Goal: Contribute content: Add original content to the website for others to see

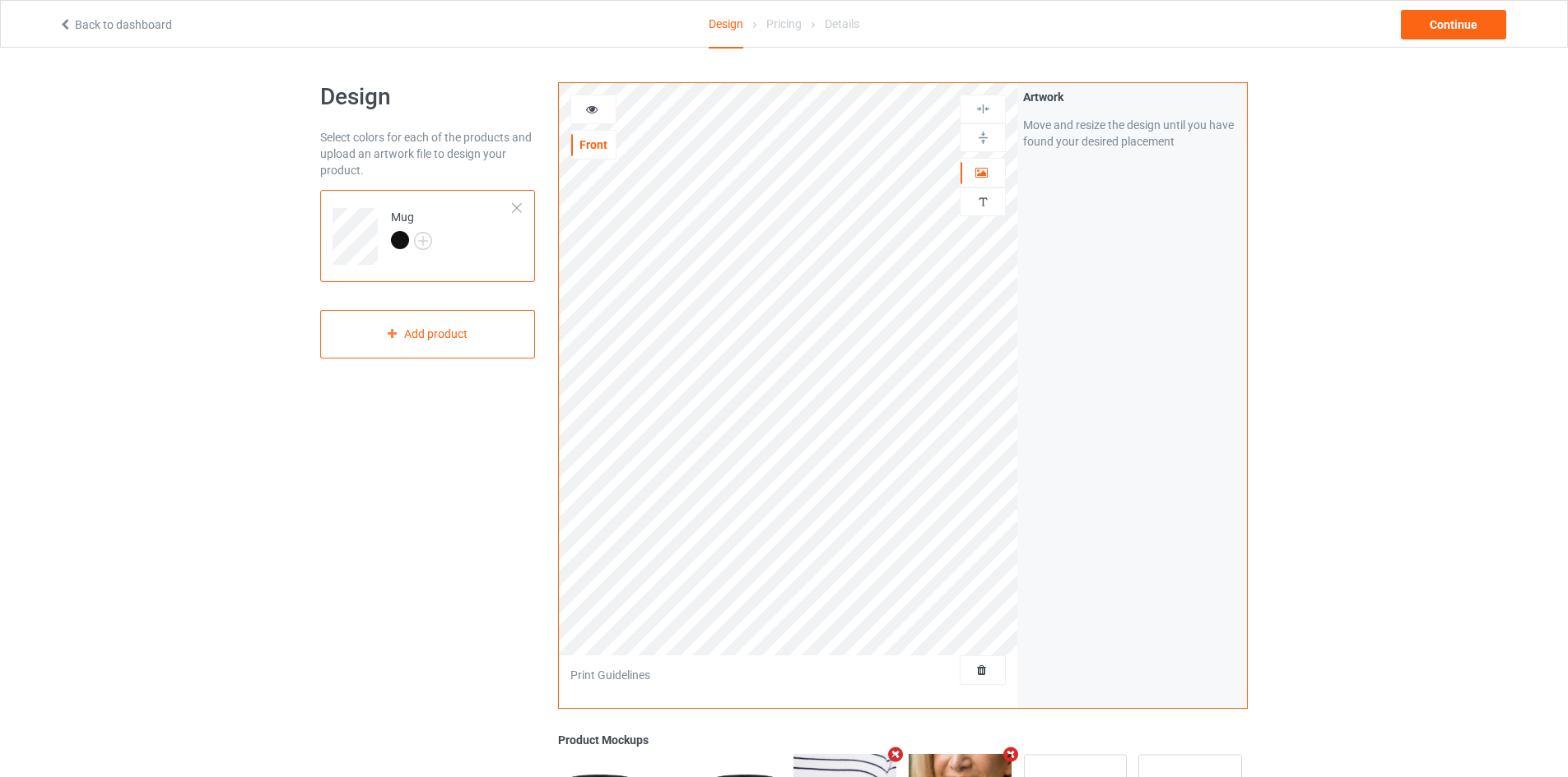
click at [1152, 250] on div "Artwork Move and resize the design until you have found your desired placement" at bounding box center [1132, 395] width 230 height 625
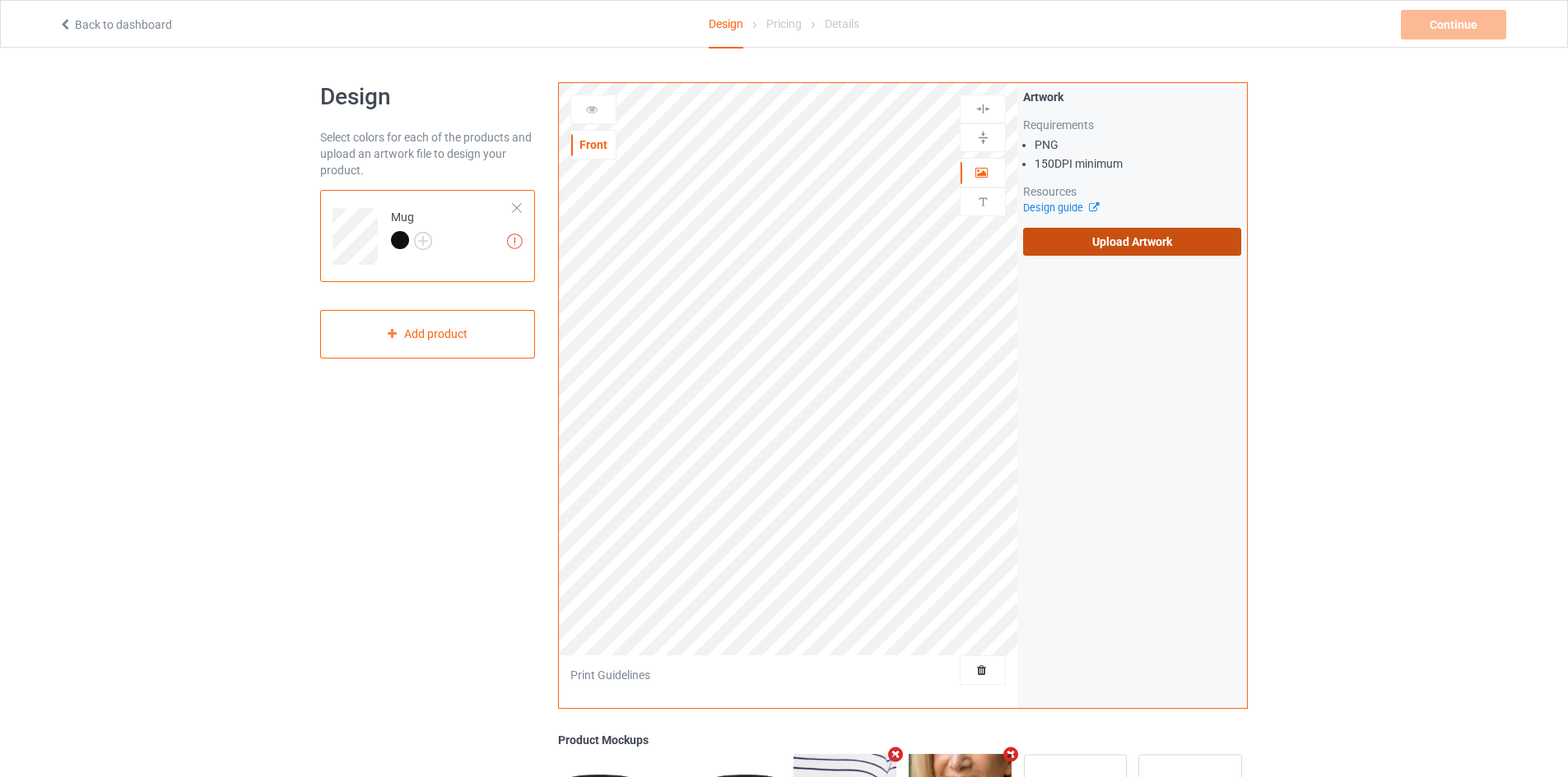
click at [1112, 253] on label "Upload Artwork" at bounding box center [1132, 242] width 218 height 28
click at [0, 0] on input "Upload Artwork" at bounding box center [0, 0] width 0 height 0
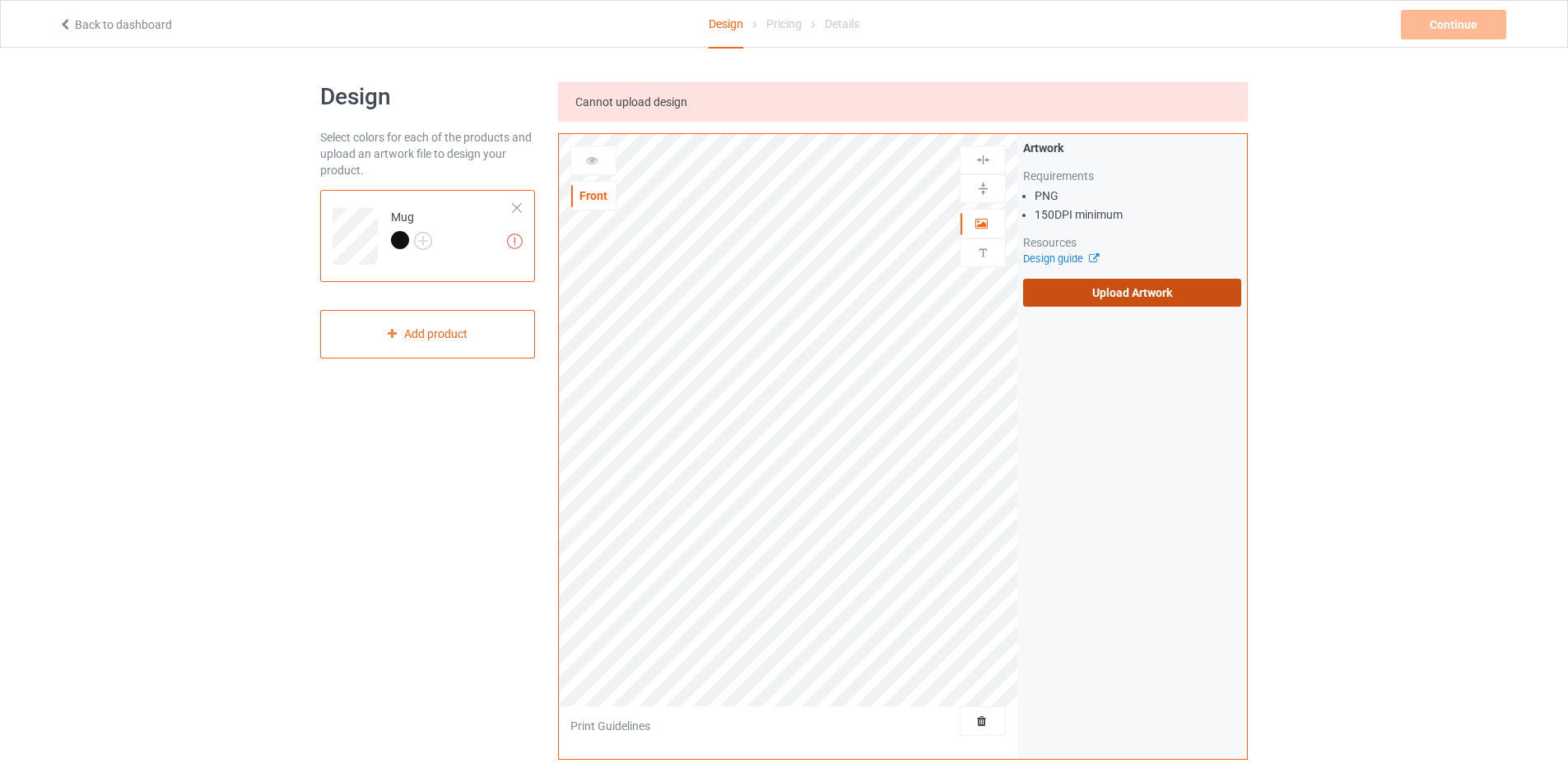
click at [1073, 303] on label "Upload Artwork" at bounding box center [1132, 293] width 218 height 28
click at [0, 0] on input "Upload Artwork" at bounding box center [0, 0] width 0 height 0
click at [1053, 293] on label "Upload Artwork" at bounding box center [1132, 293] width 218 height 28
click at [0, 0] on input "Upload Artwork" at bounding box center [0, 0] width 0 height 0
click at [1054, 299] on label "Upload Artwork" at bounding box center [1132, 293] width 218 height 28
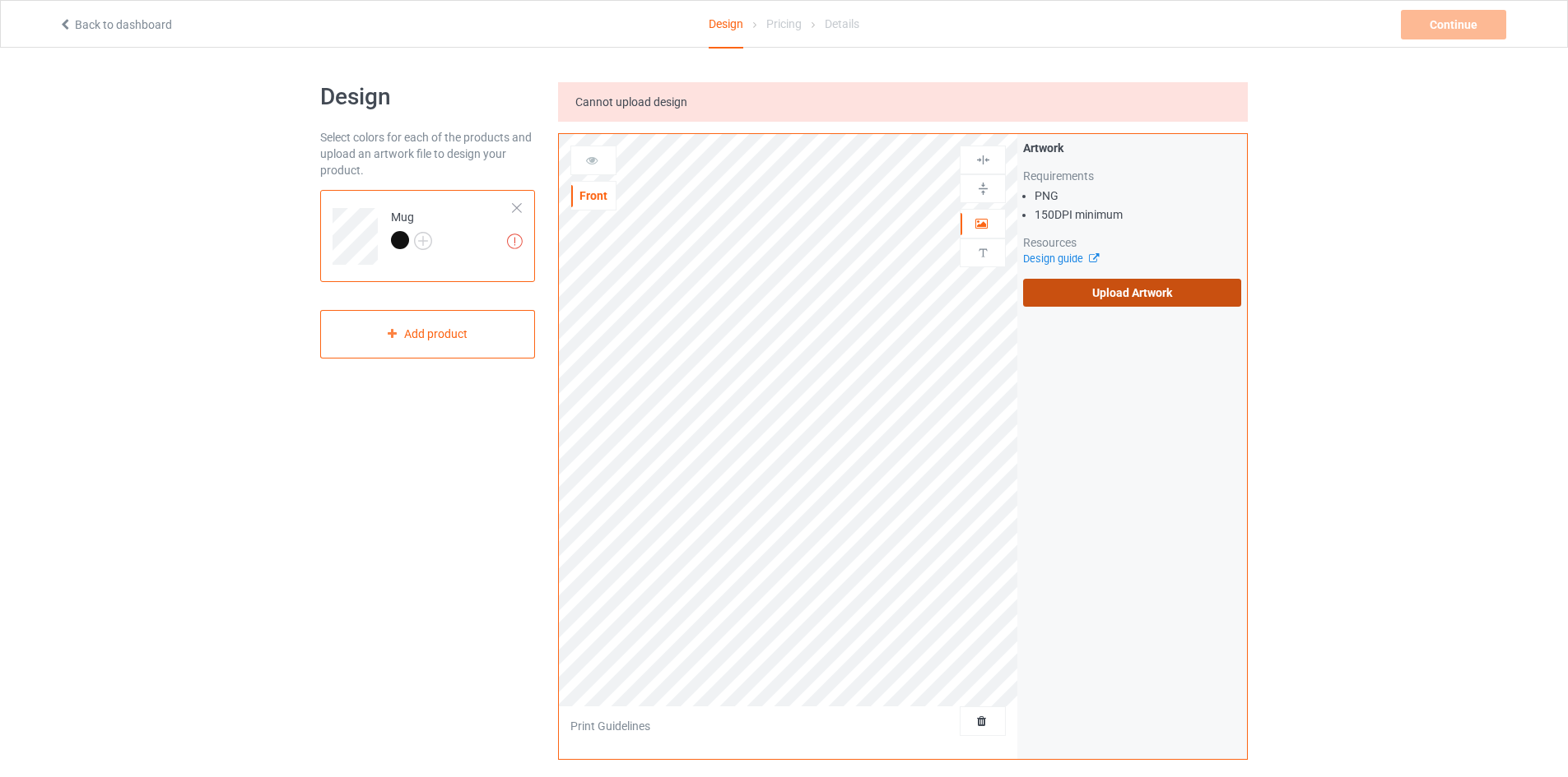
click at [0, 0] on input "Upload Artwork" at bounding box center [0, 0] width 0 height 0
click at [1098, 286] on label "Upload Artwork" at bounding box center [1132, 293] width 218 height 28
click at [0, 0] on input "Upload Artwork" at bounding box center [0, 0] width 0 height 0
click at [1080, 278] on div "Artwork Requirements PNG 150 DPI minimum Resources Design guide Upload Artwork" at bounding box center [1132, 223] width 218 height 167
click at [1090, 283] on label "Upload Artwork" at bounding box center [1132, 293] width 218 height 28
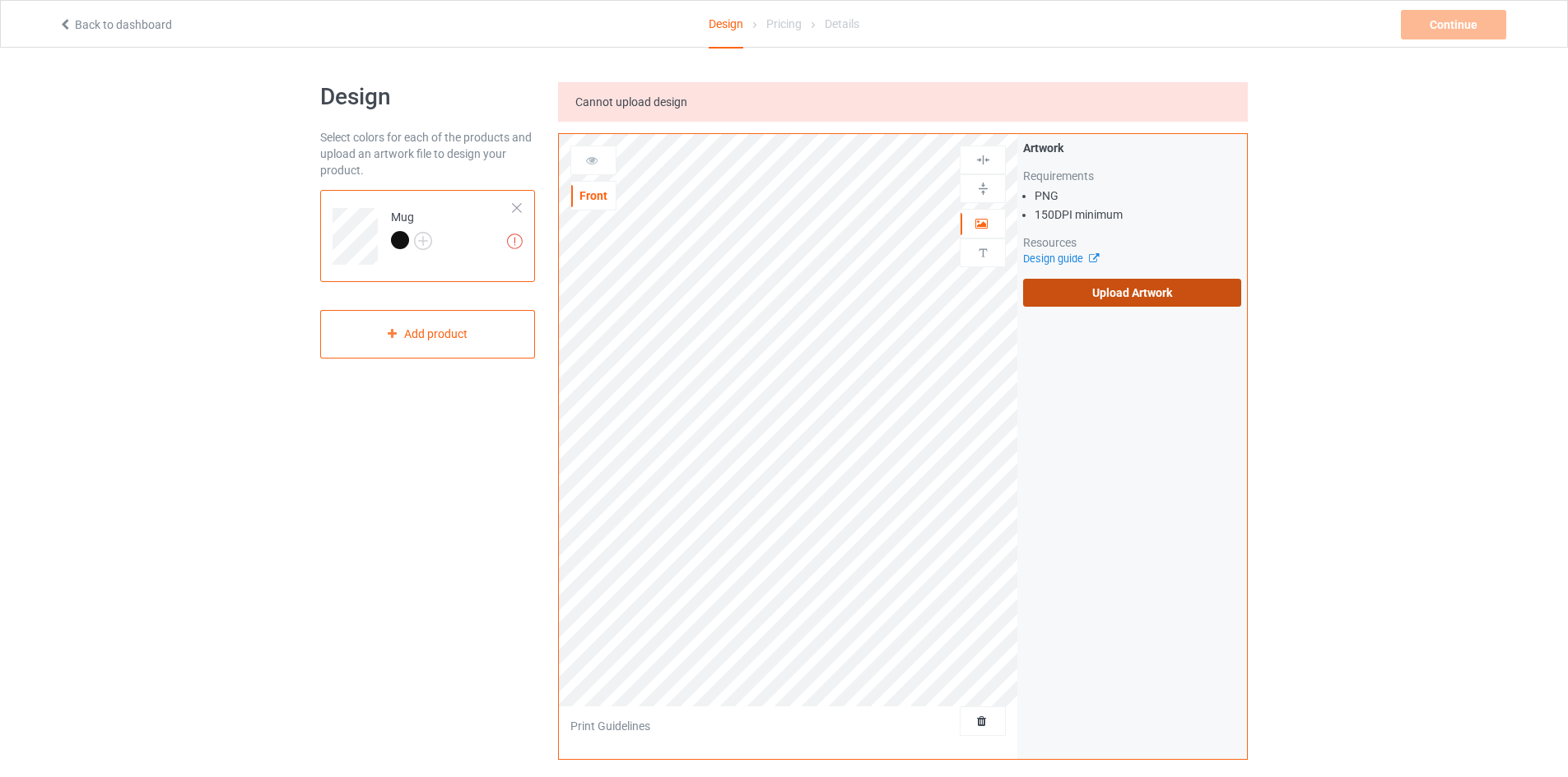
click at [0, 0] on input "Upload Artwork" at bounding box center [0, 0] width 0 height 0
click at [1146, 296] on label "Upload Artwork" at bounding box center [1132, 293] width 218 height 28
click at [0, 0] on input "Upload Artwork" at bounding box center [0, 0] width 0 height 0
click at [1135, 292] on label "Upload Artwork" at bounding box center [1132, 293] width 218 height 28
click at [0, 0] on input "Upload Artwork" at bounding box center [0, 0] width 0 height 0
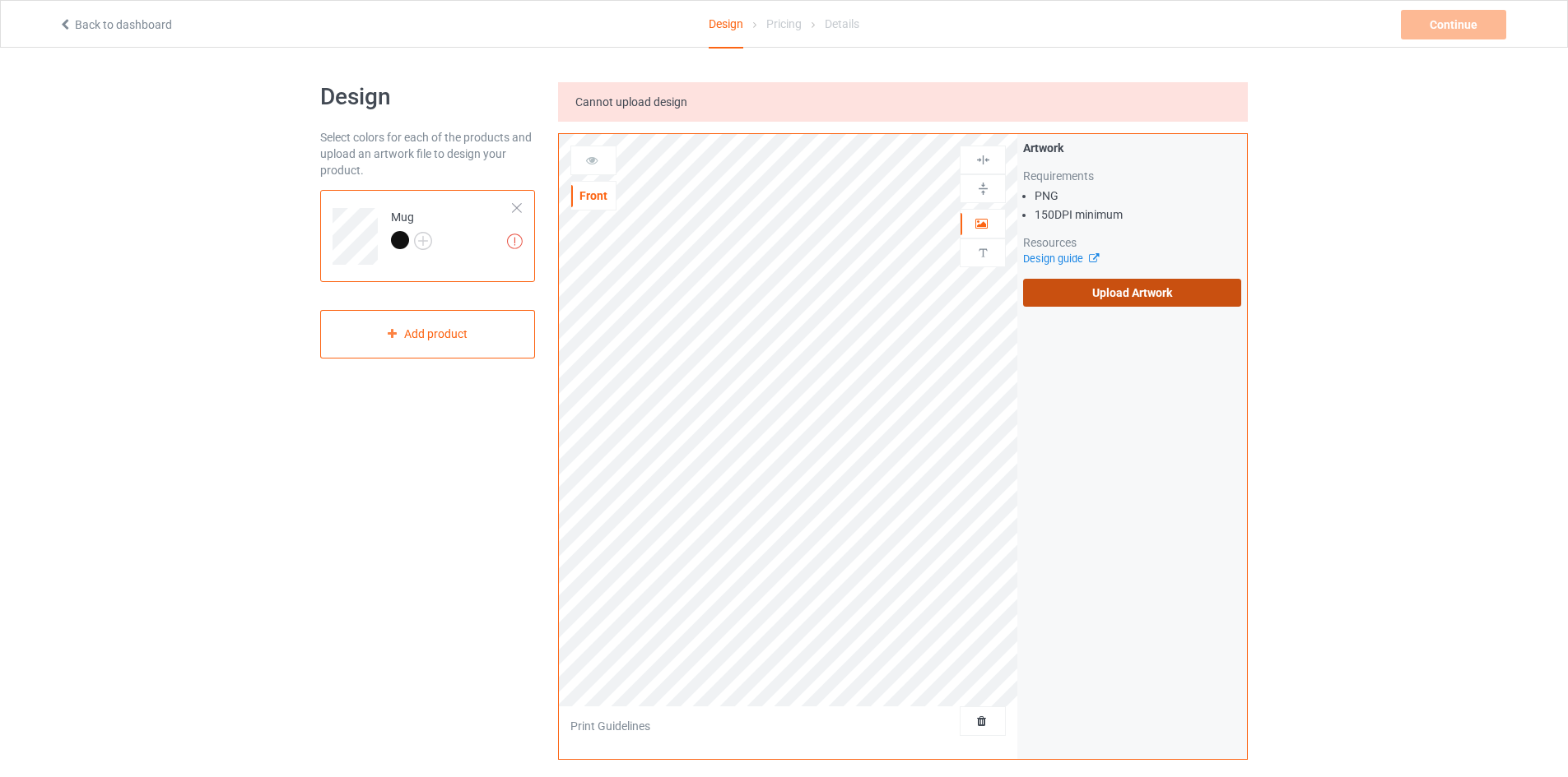
click at [1090, 297] on label "Upload Artwork" at bounding box center [1132, 293] width 218 height 28
click at [0, 0] on input "Upload Artwork" at bounding box center [0, 0] width 0 height 0
click at [1064, 299] on label "Upload Artwork" at bounding box center [1132, 293] width 218 height 28
click at [0, 0] on input "Upload Artwork" at bounding box center [0, 0] width 0 height 0
click at [1116, 287] on label "Upload Artwork" at bounding box center [1132, 293] width 218 height 28
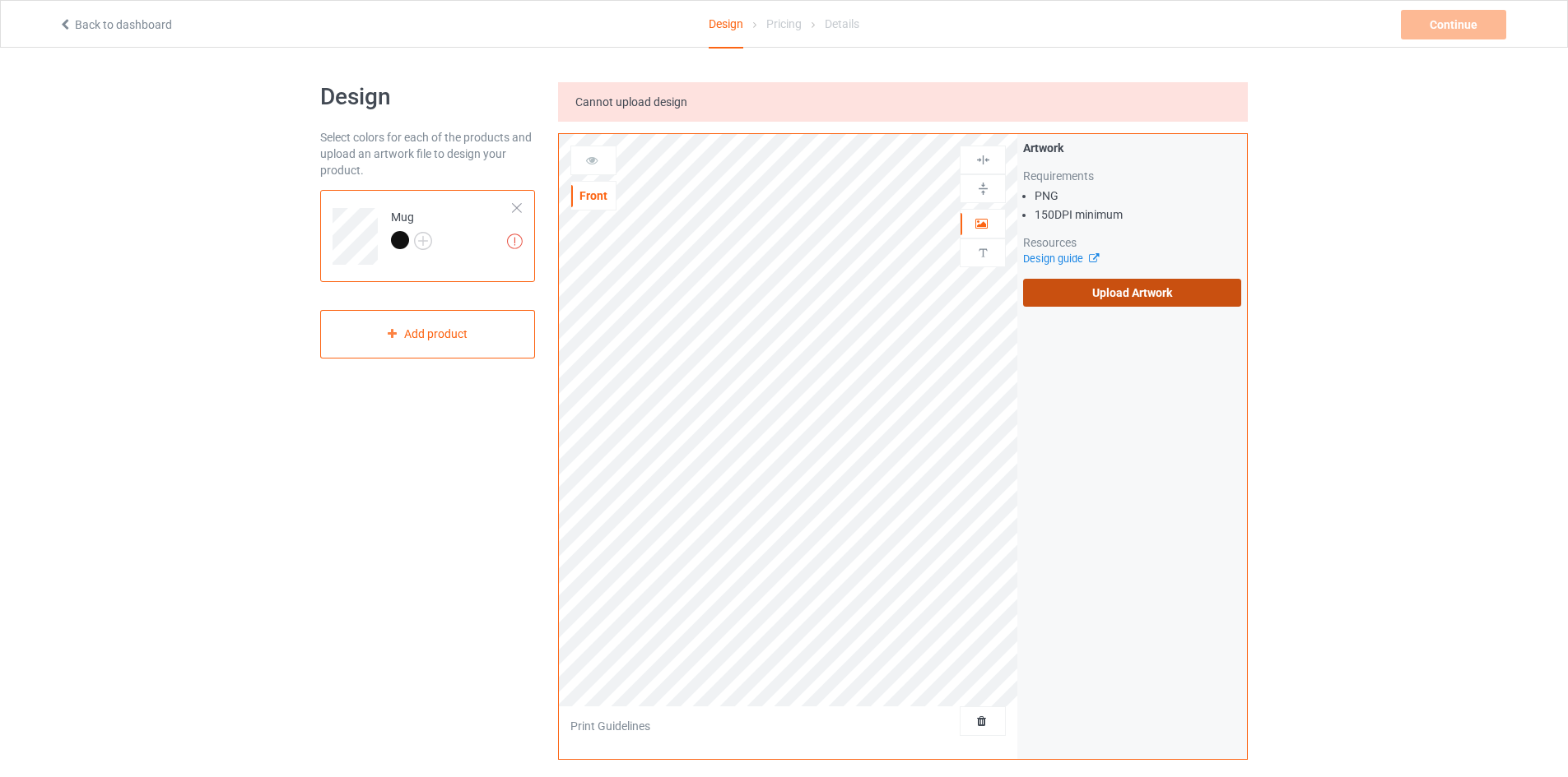
click at [0, 0] on input "Upload Artwork" at bounding box center [0, 0] width 0 height 0
click at [1126, 298] on label "Upload Artwork" at bounding box center [1132, 293] width 218 height 28
click at [0, 0] on input "Upload Artwork" at bounding box center [0, 0] width 0 height 0
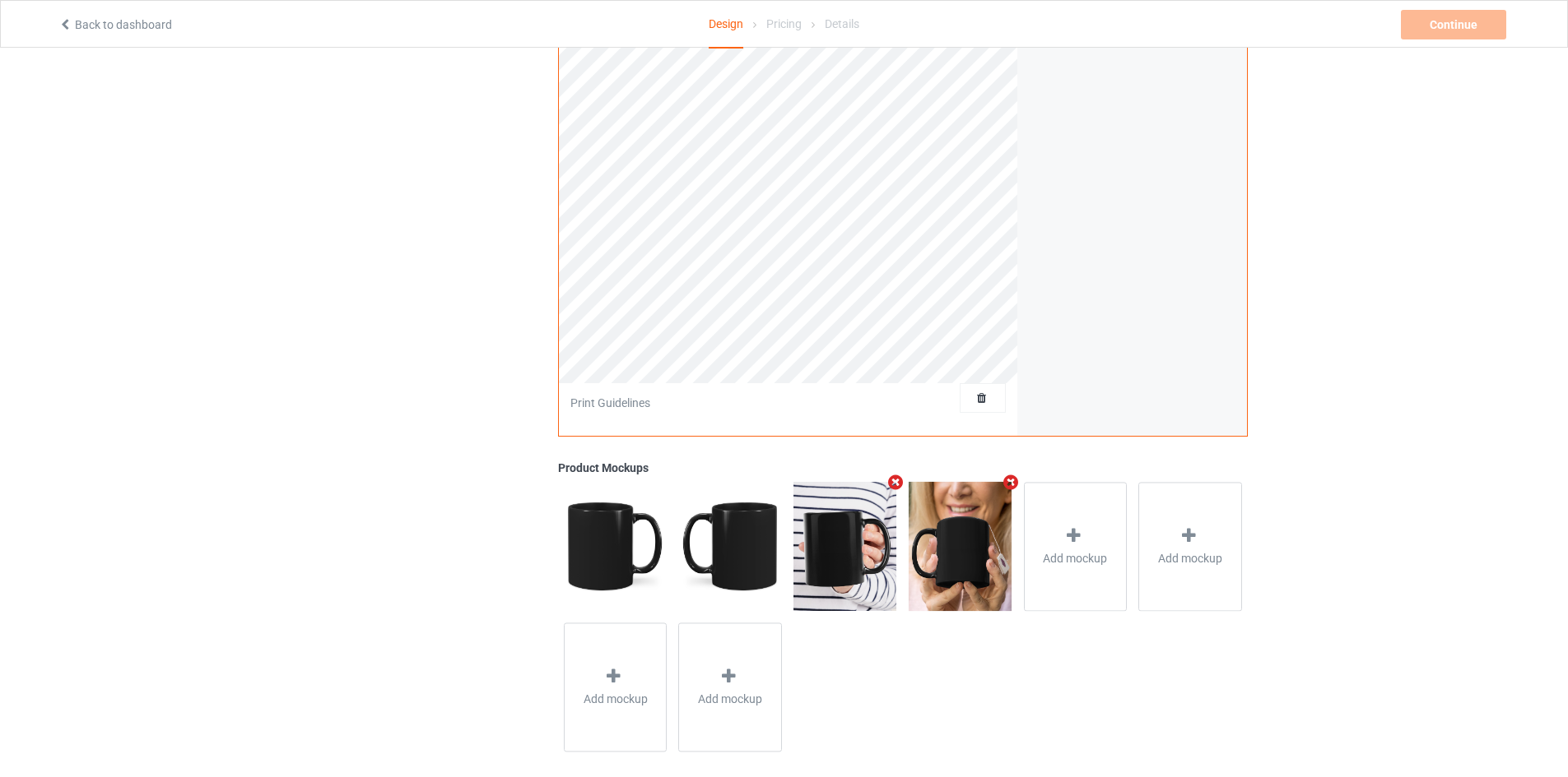
scroll to position [340, 0]
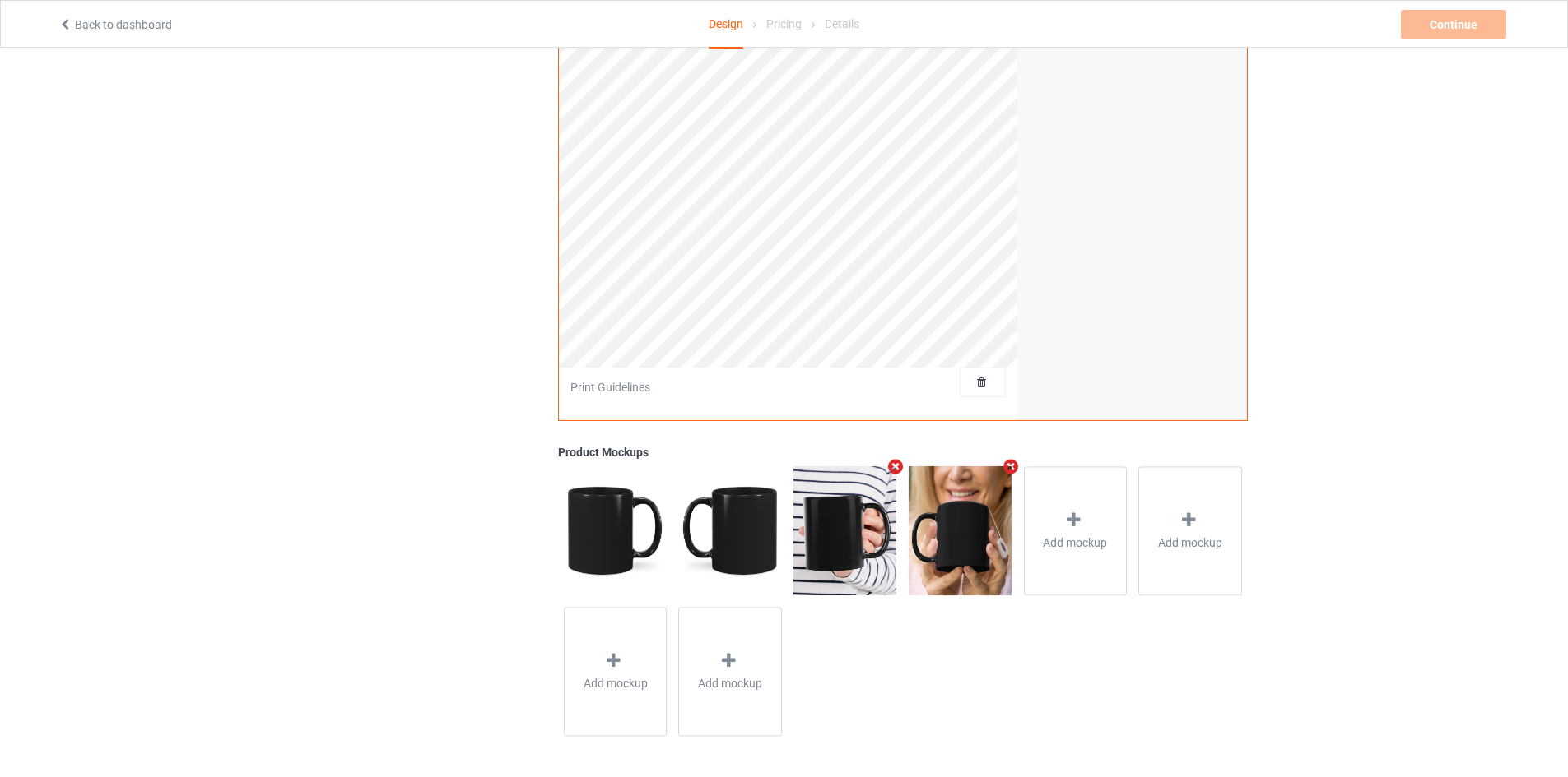
click at [1008, 465] on icon "Remove mockup" at bounding box center [1010, 466] width 21 height 17
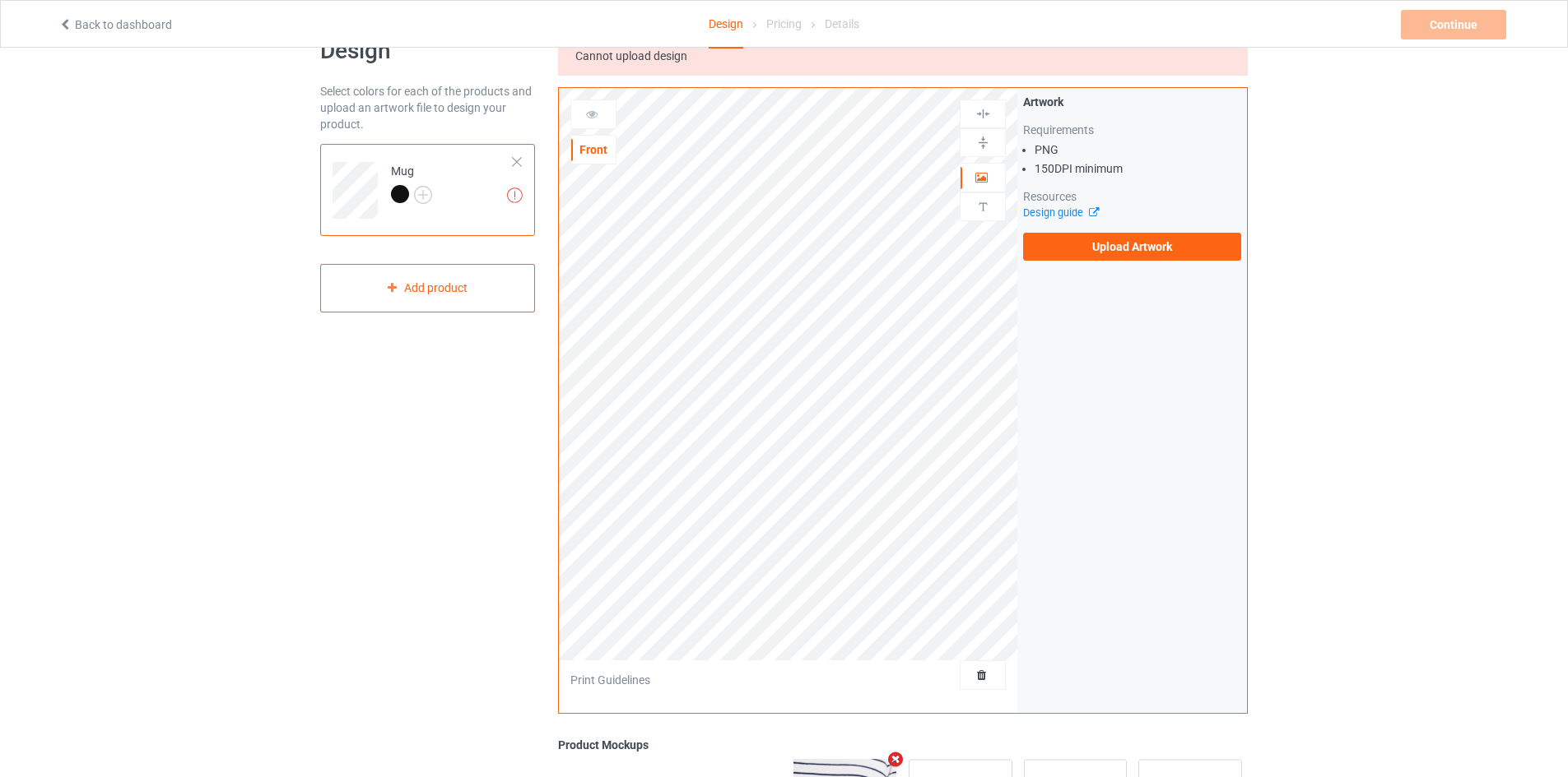
scroll to position [0, 0]
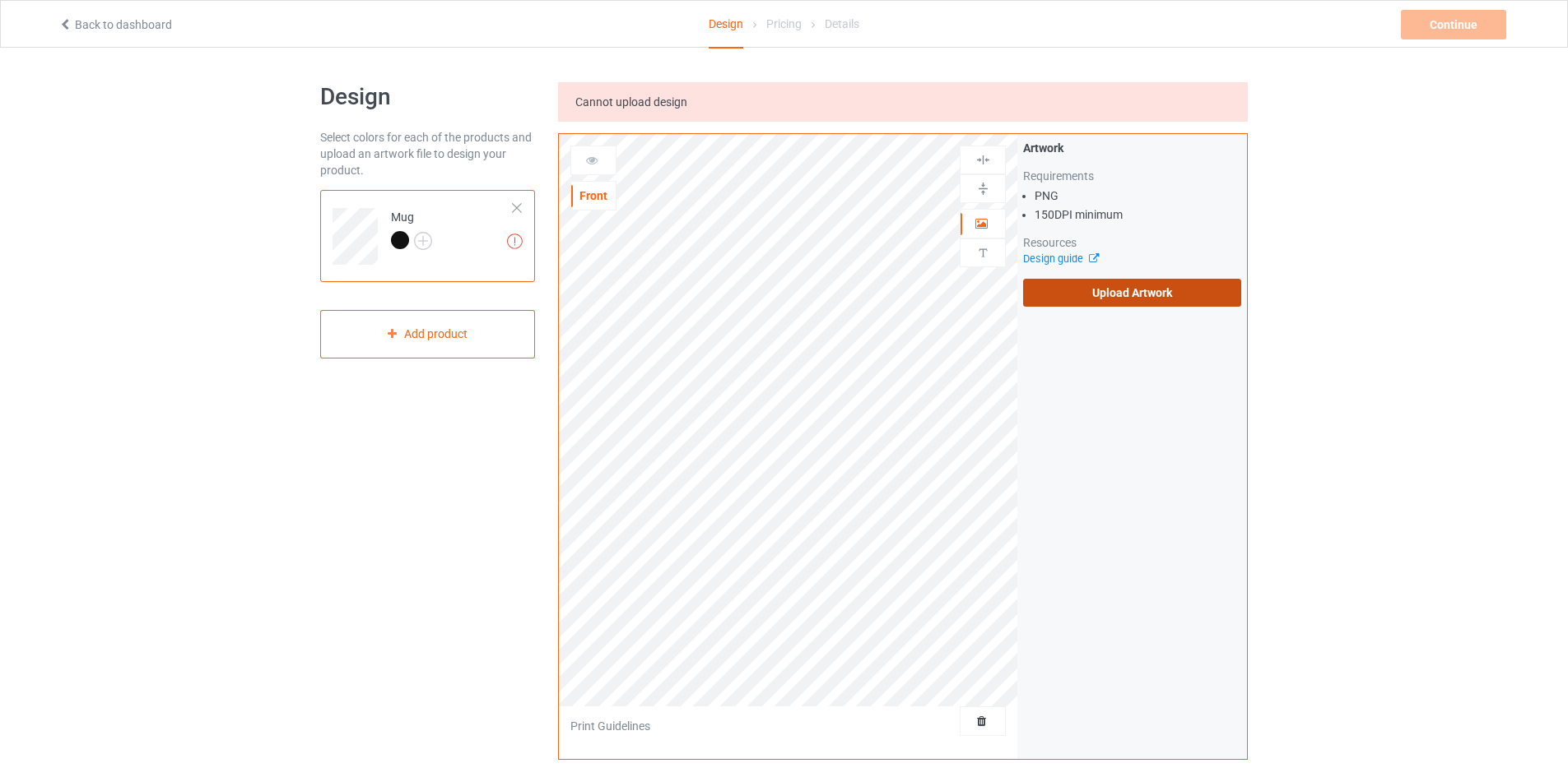
click at [1074, 287] on label "Upload Artwork" at bounding box center [1132, 293] width 218 height 28
click at [0, 0] on input "Upload Artwork" at bounding box center [0, 0] width 0 height 0
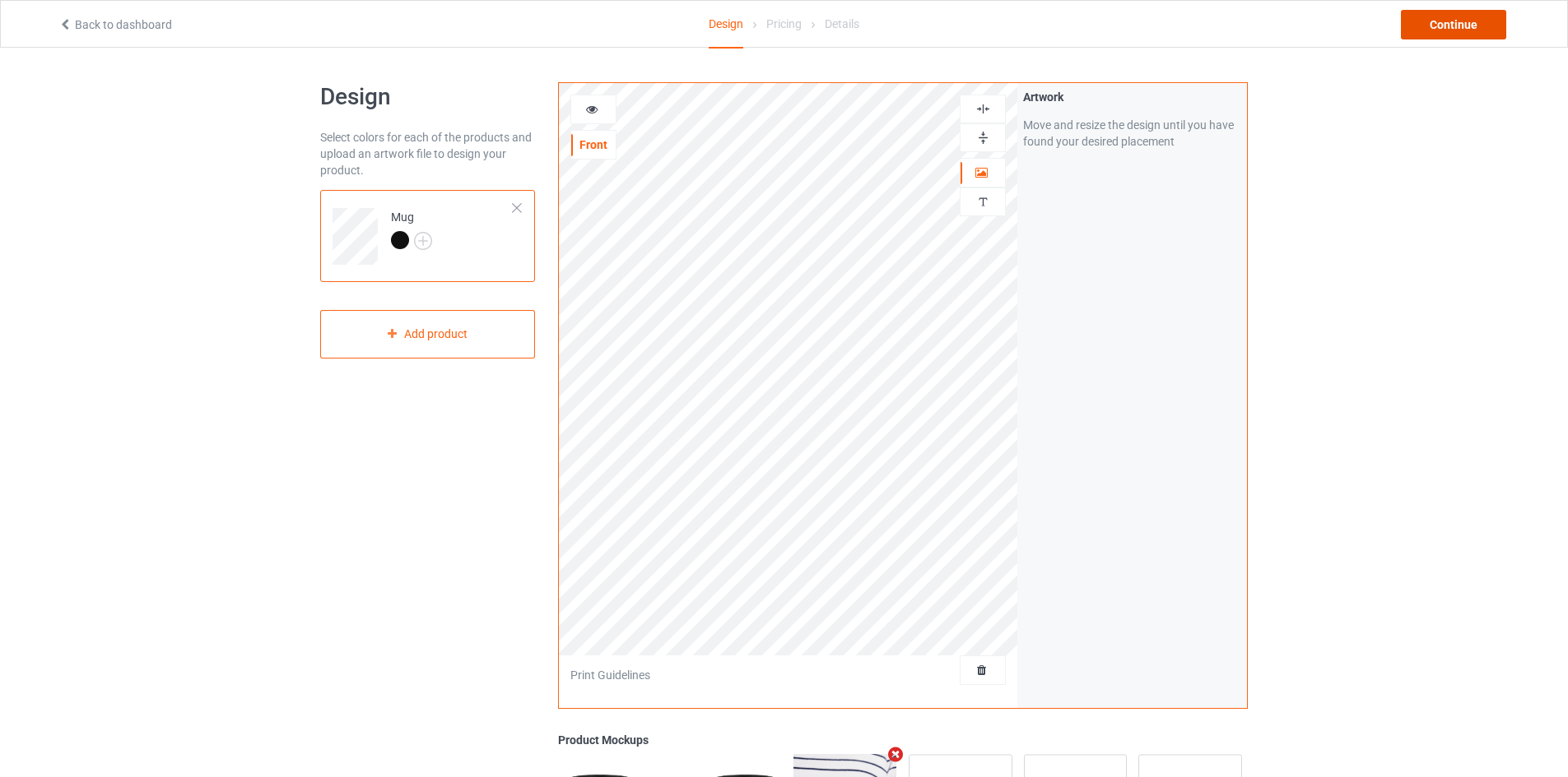
click at [1452, 26] on div "Continue" at bounding box center [1453, 25] width 105 height 30
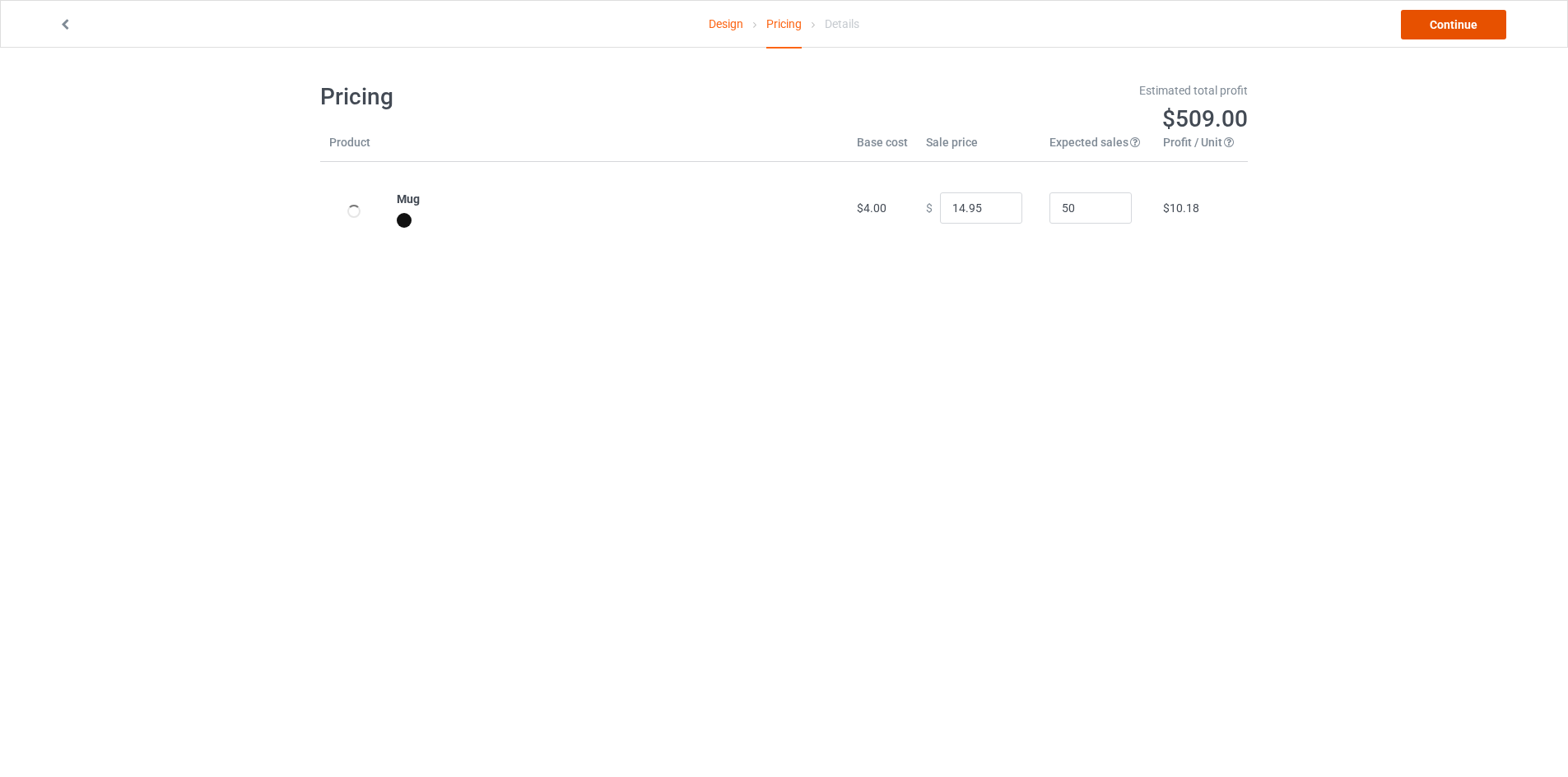
click at [1446, 28] on link "Continue" at bounding box center [1453, 25] width 105 height 30
